Goal: Task Accomplishment & Management: Manage account settings

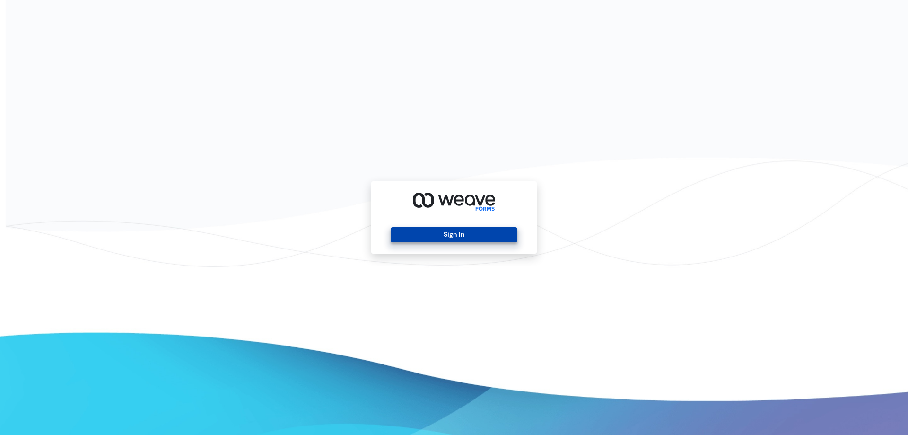
click at [455, 235] on button "Sign In" at bounding box center [454, 234] width 126 height 15
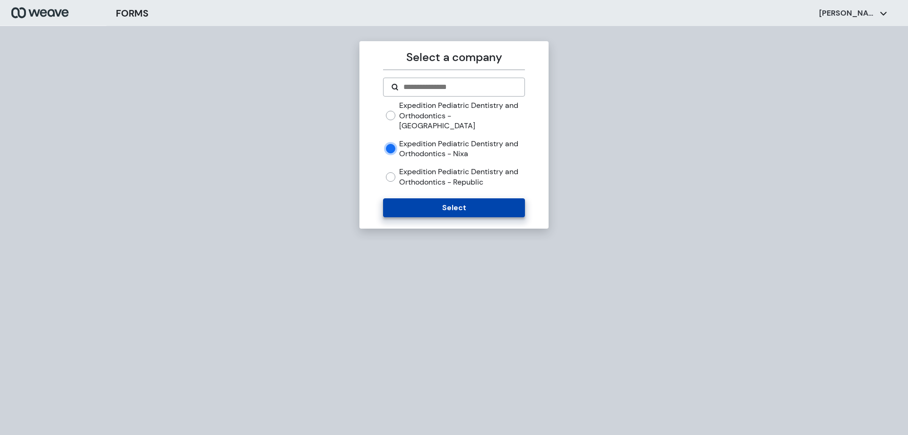
click at [442, 198] on button "Select" at bounding box center [453, 207] width 141 height 19
